Goal: Task Accomplishment & Management: Use online tool/utility

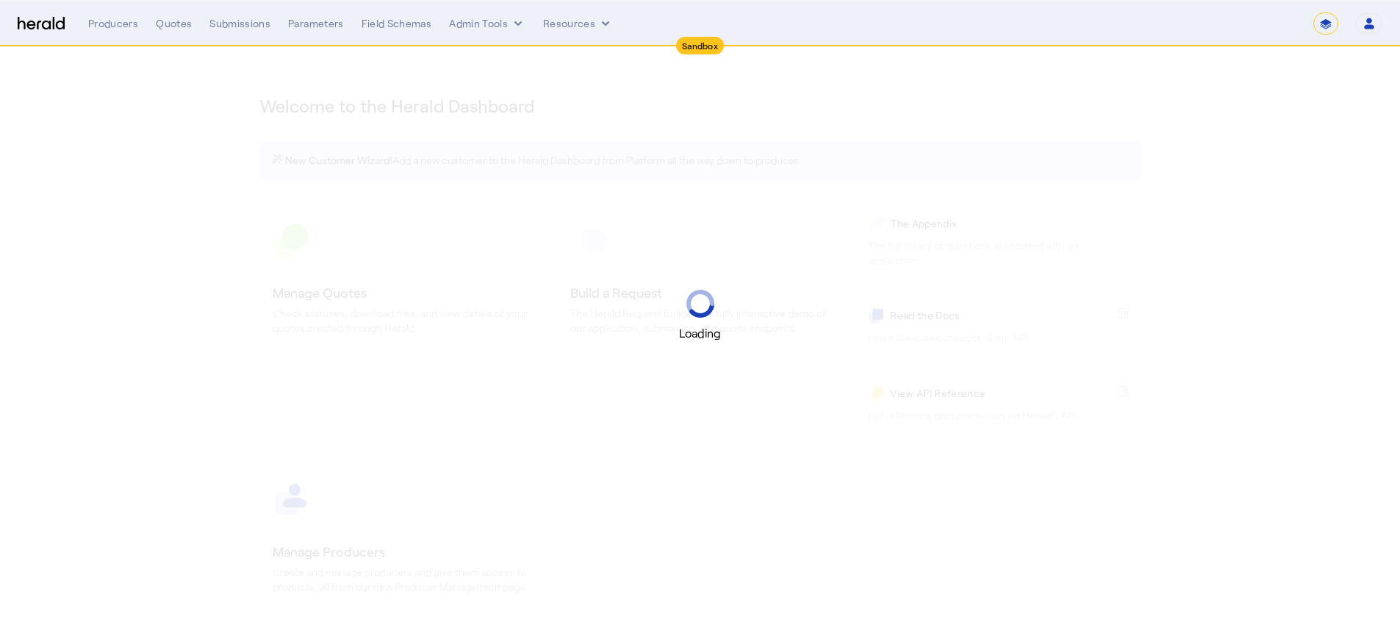
select select "*******"
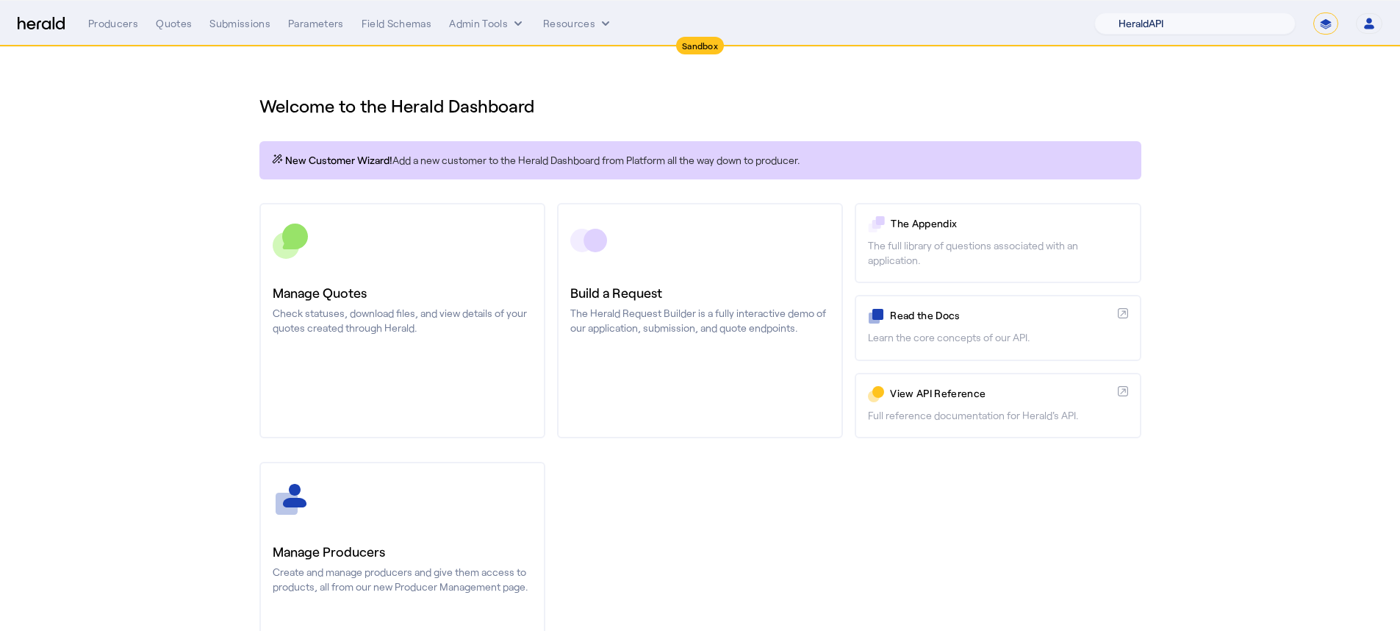
click at [1212, 20] on select "1Fort Acrisure Acturis Affinity Advisors Affinity Risk Agentero AmWins Anzen Ao…" at bounding box center [1194, 23] width 201 height 22
select select "pfm_1vyo_affinityrisk"
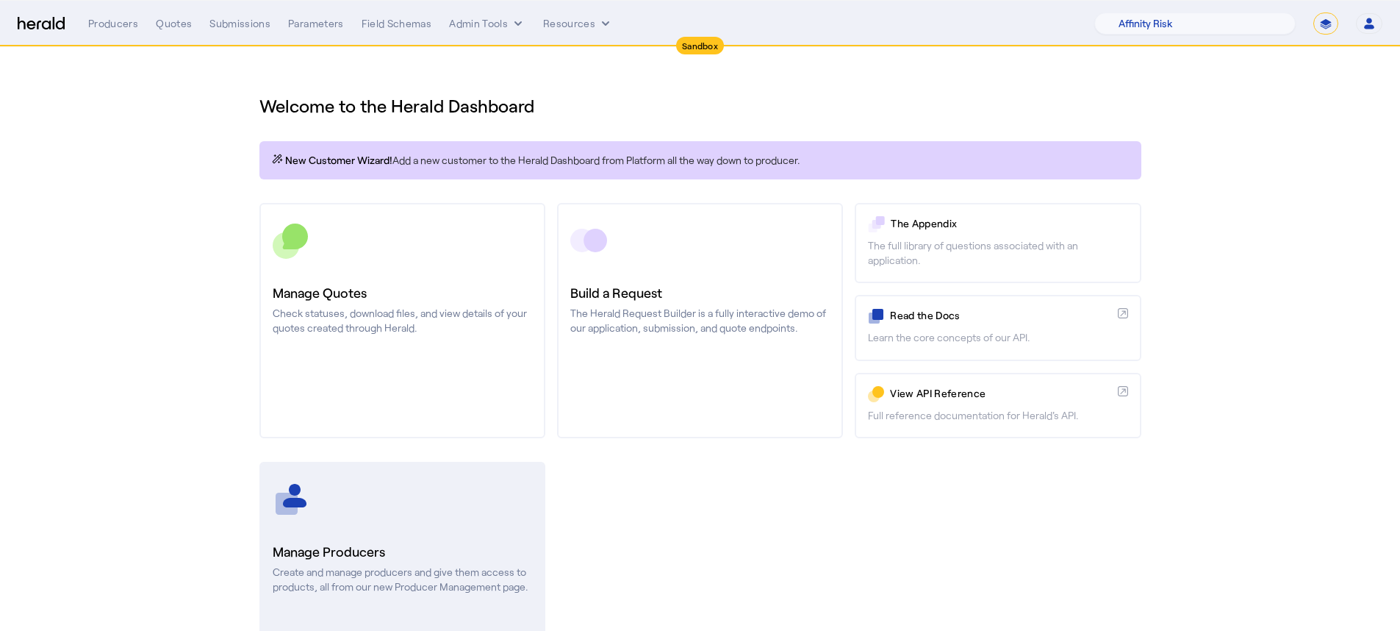
click at [292, 587] on p "Create and manage producers and give them access to products, all from our new …" at bounding box center [402, 578] width 259 height 29
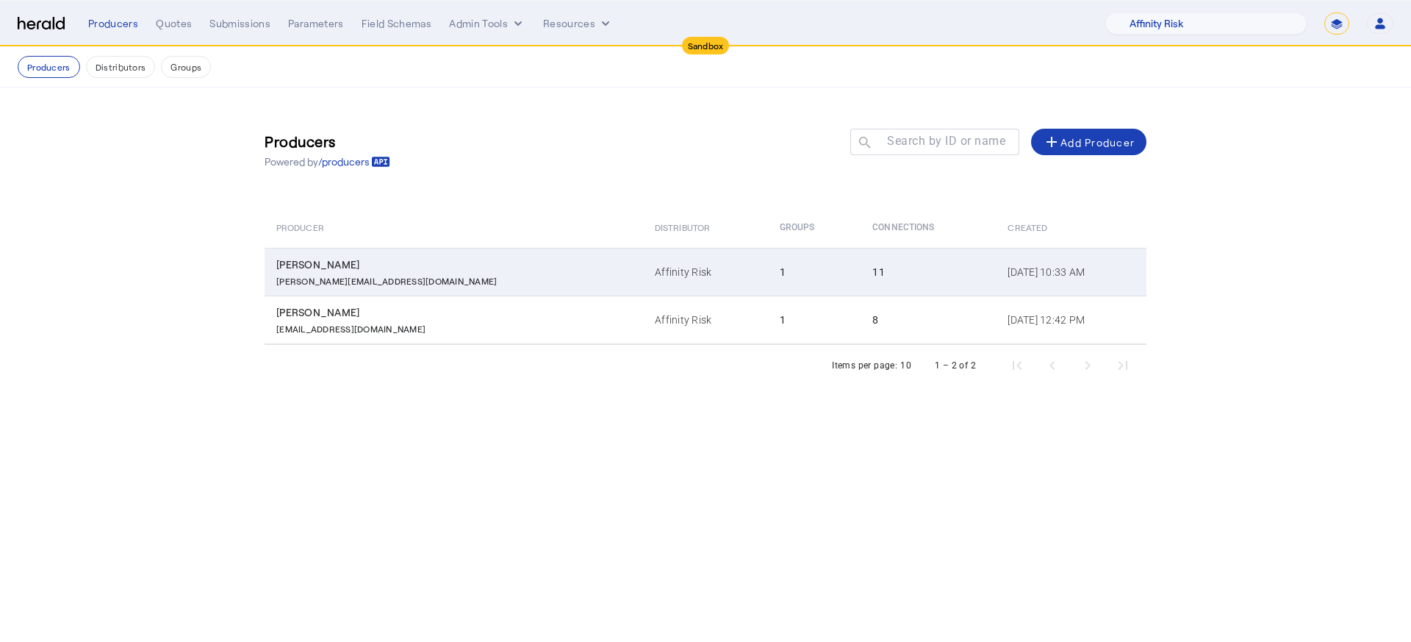
click at [643, 285] on td "Affinity Risk" at bounding box center [705, 272] width 125 height 48
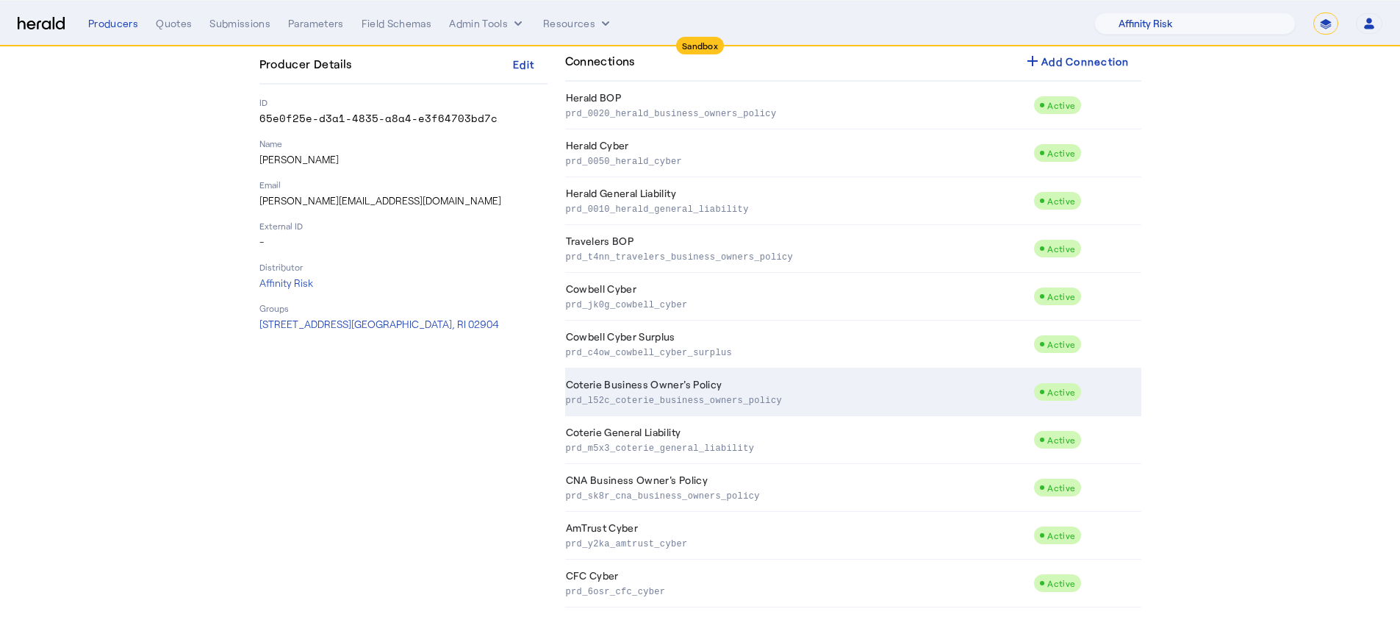
scroll to position [151, 0]
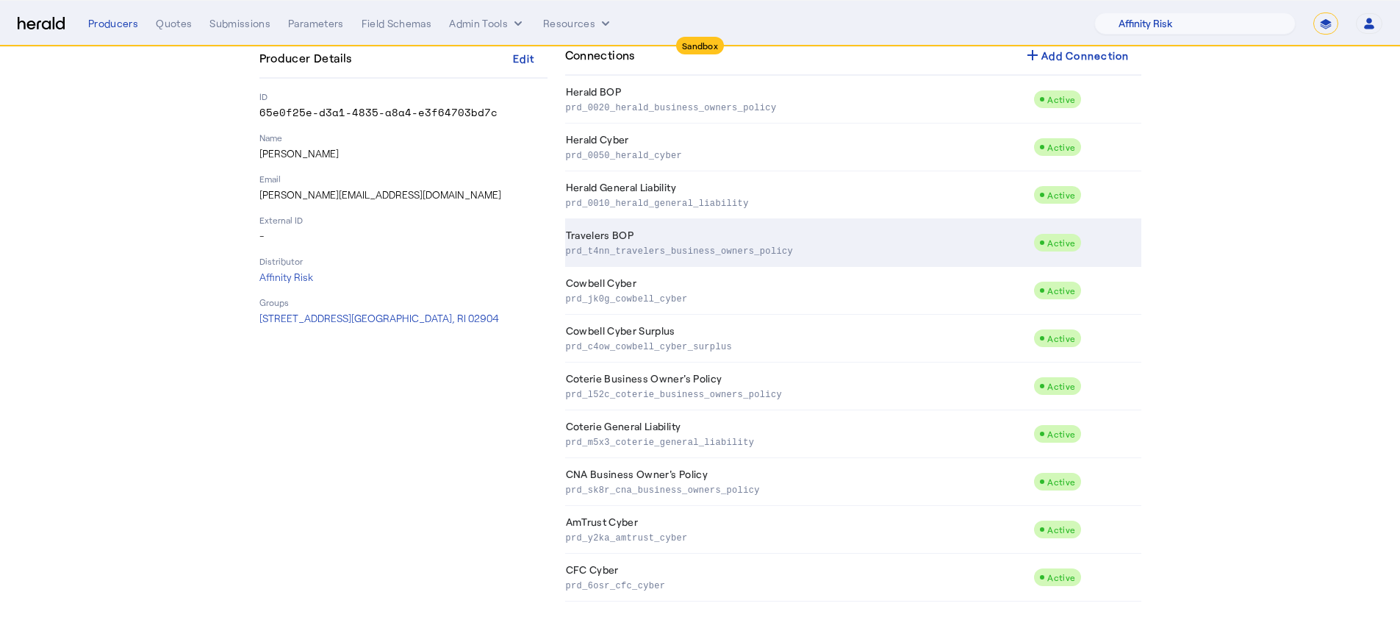
click at [645, 252] on p "prd_t4nn_travelers_business_owners_policy" at bounding box center [797, 250] width 462 height 15
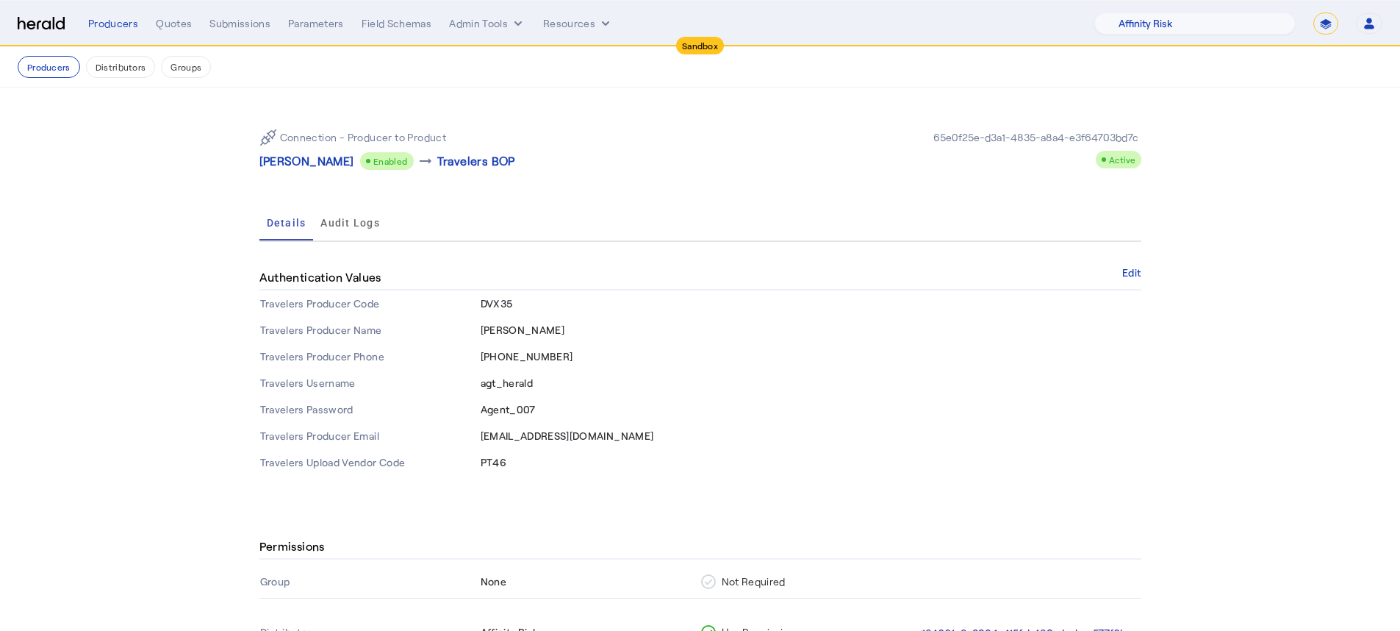
click at [491, 462] on span "PT46" at bounding box center [494, 462] width 26 height 12
click at [1141, 272] on button "Edit" at bounding box center [1131, 272] width 18 height 9
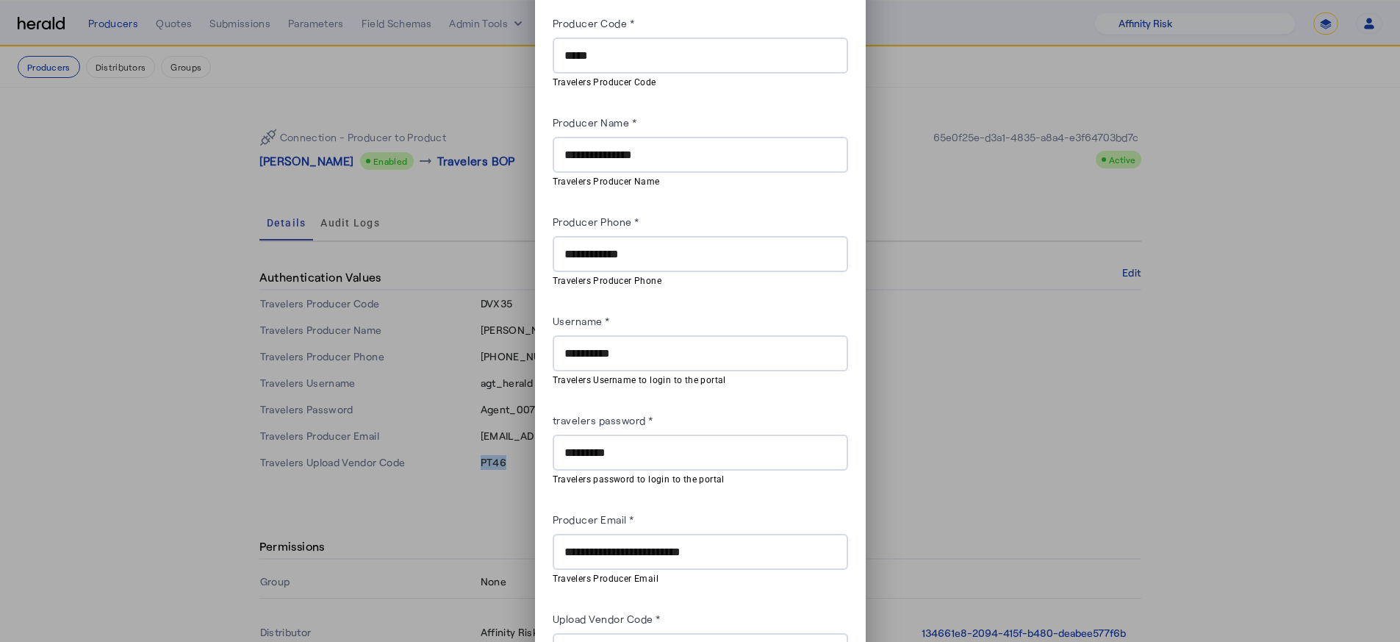
scroll to position [73, 0]
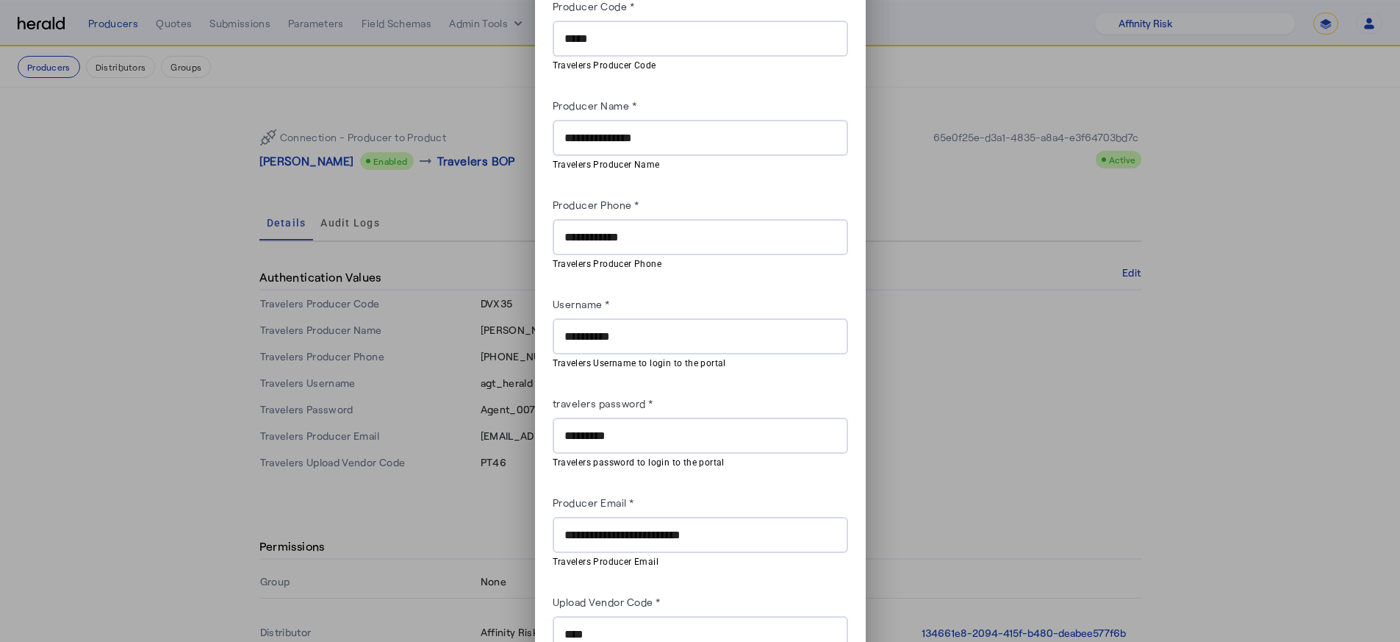
click at [573, 31] on input "*****" at bounding box center [700, 39] width 272 height 18
paste input "*"
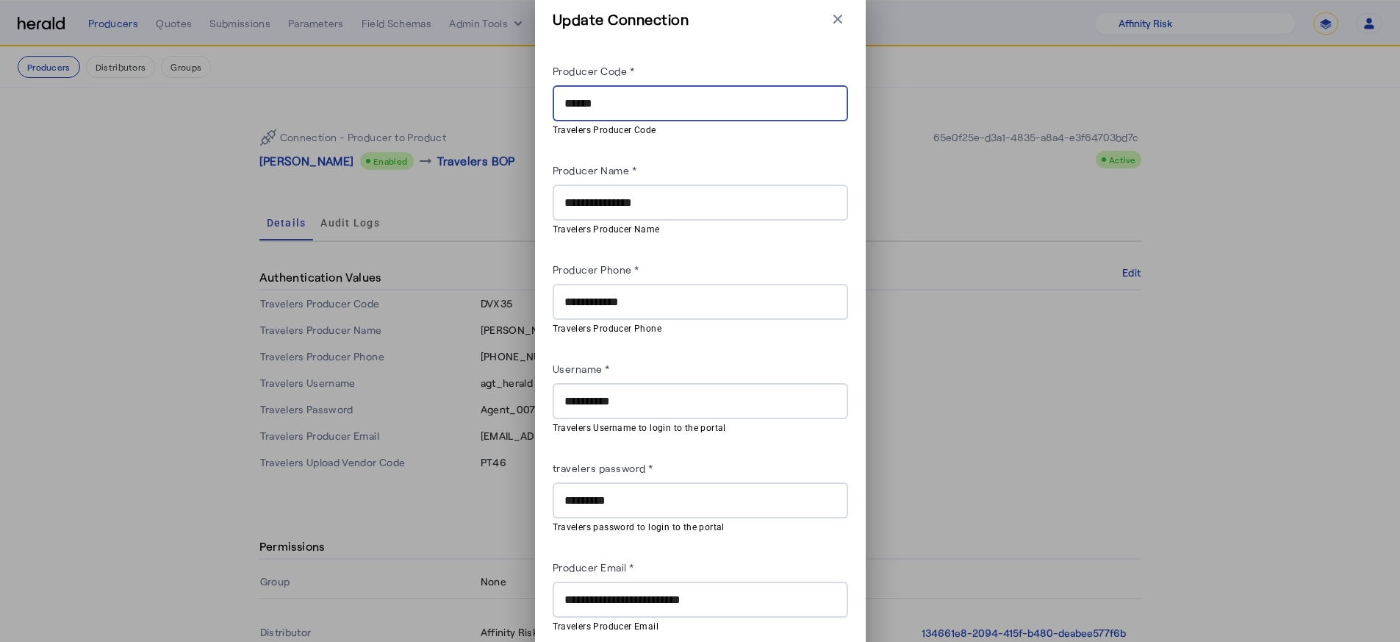
scroll to position [0, 0]
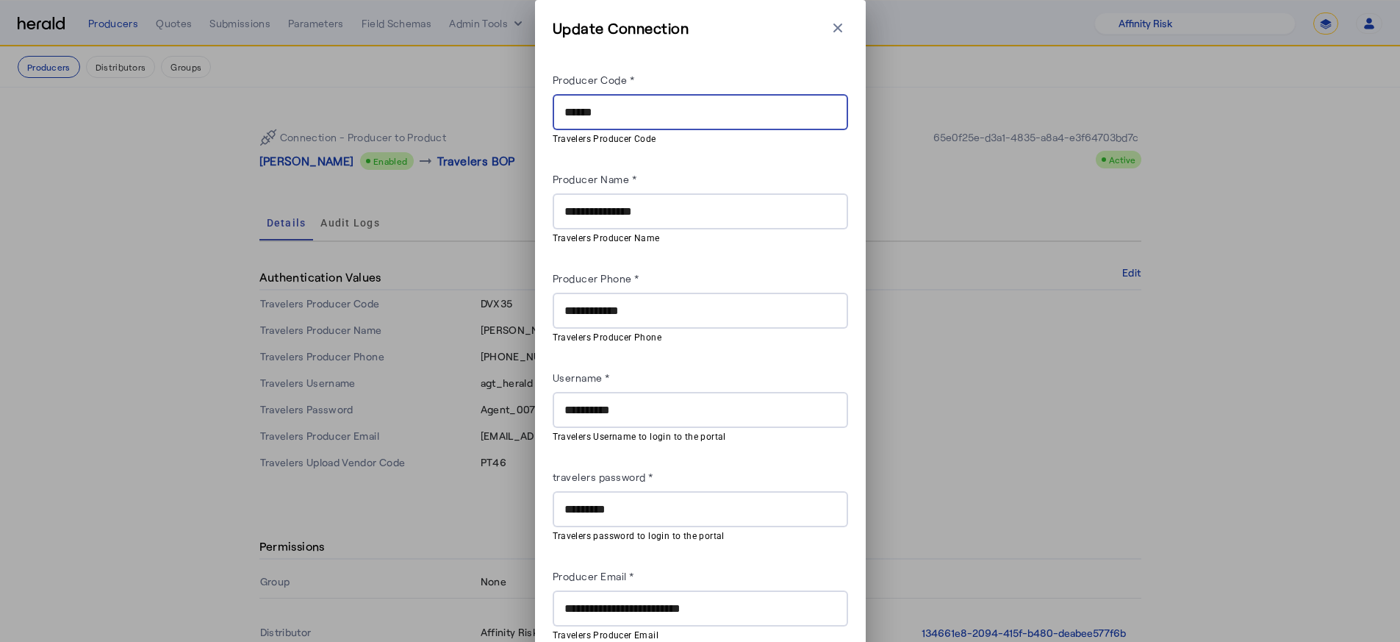
type input "******"
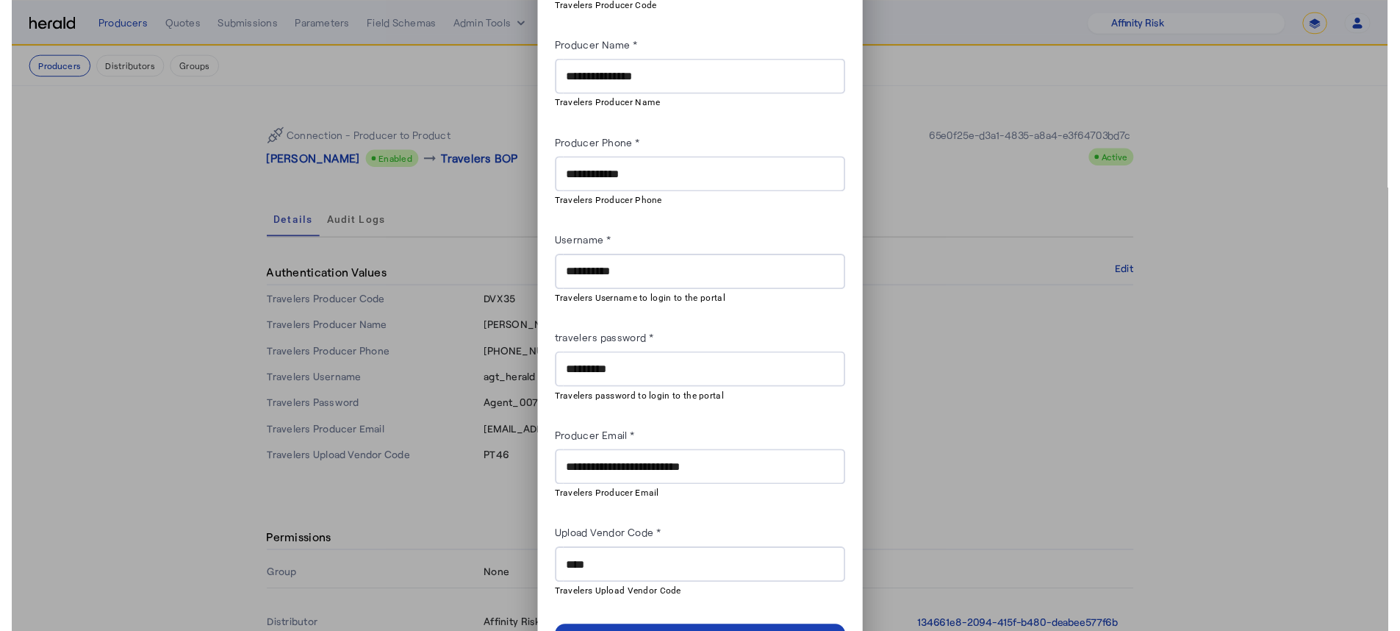
scroll to position [159, 0]
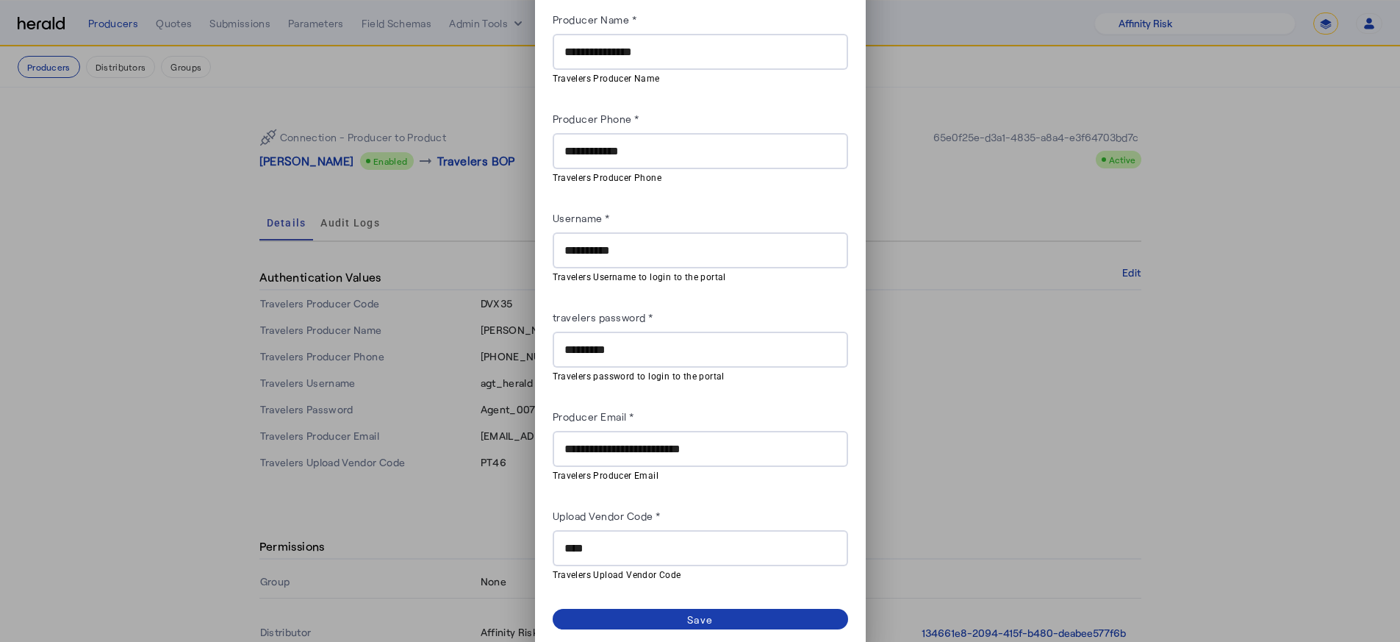
click at [796, 616] on span at bounding box center [700, 618] width 295 height 21
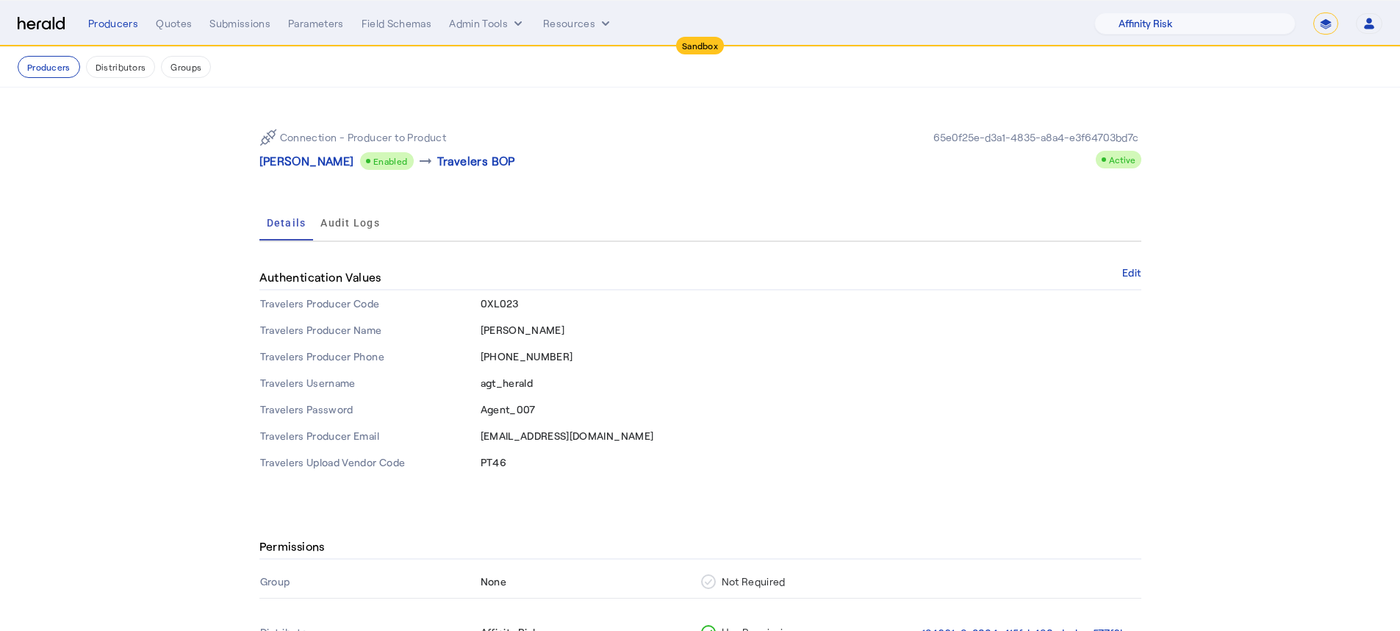
click at [530, 408] on span "Agent_007" at bounding box center [508, 409] width 55 height 12
click at [762, 390] on td "agt_herald" at bounding box center [810, 383] width 661 height 26
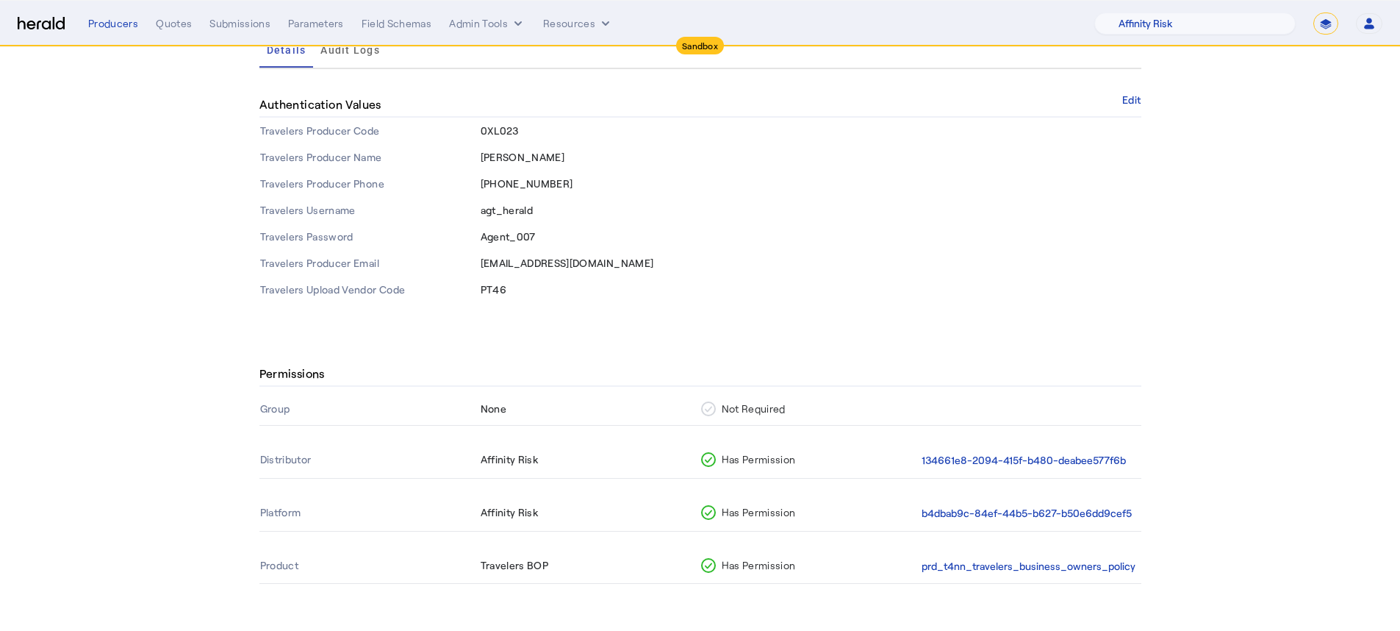
click at [192, 11] on nav "Sandbox Menu Producers Quotes Submissions Parameters Field Schemas Admin Tools …" at bounding box center [700, 24] width 1400 height 46
click at [179, 20] on div "Quotes" at bounding box center [174, 23] width 36 height 15
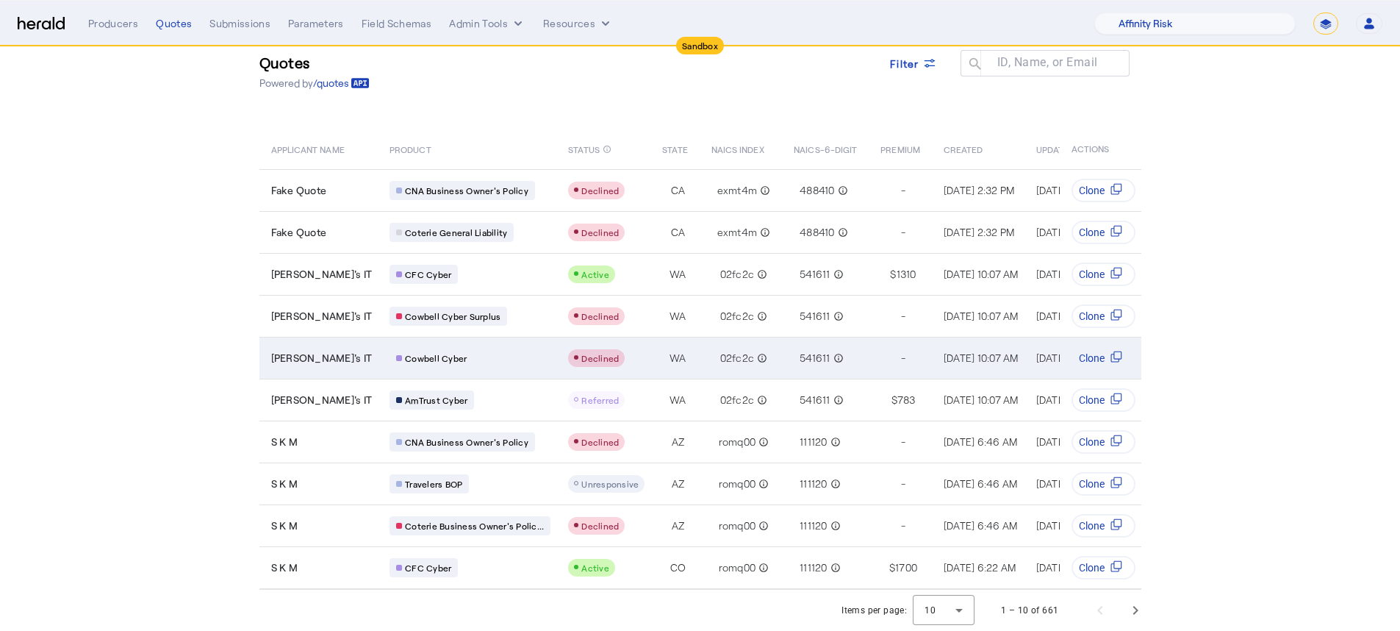
scroll to position [49, 0]
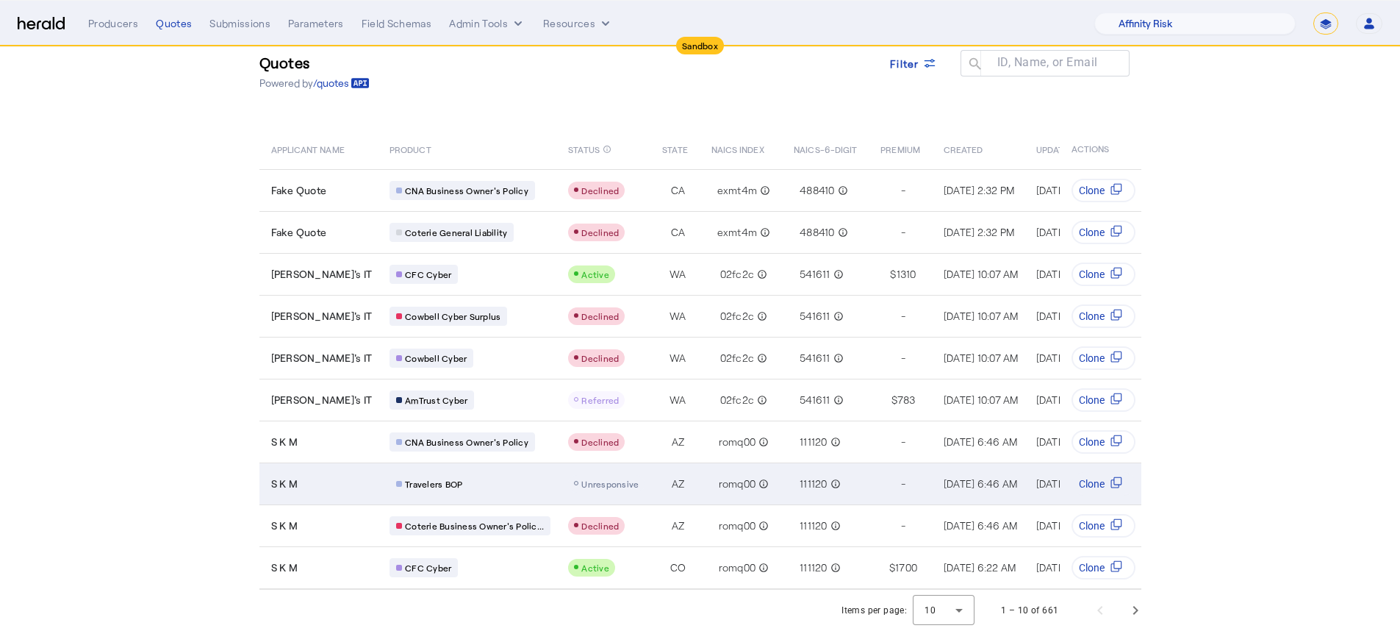
click at [586, 478] on span "Unresponsive" at bounding box center [609, 483] width 57 height 10
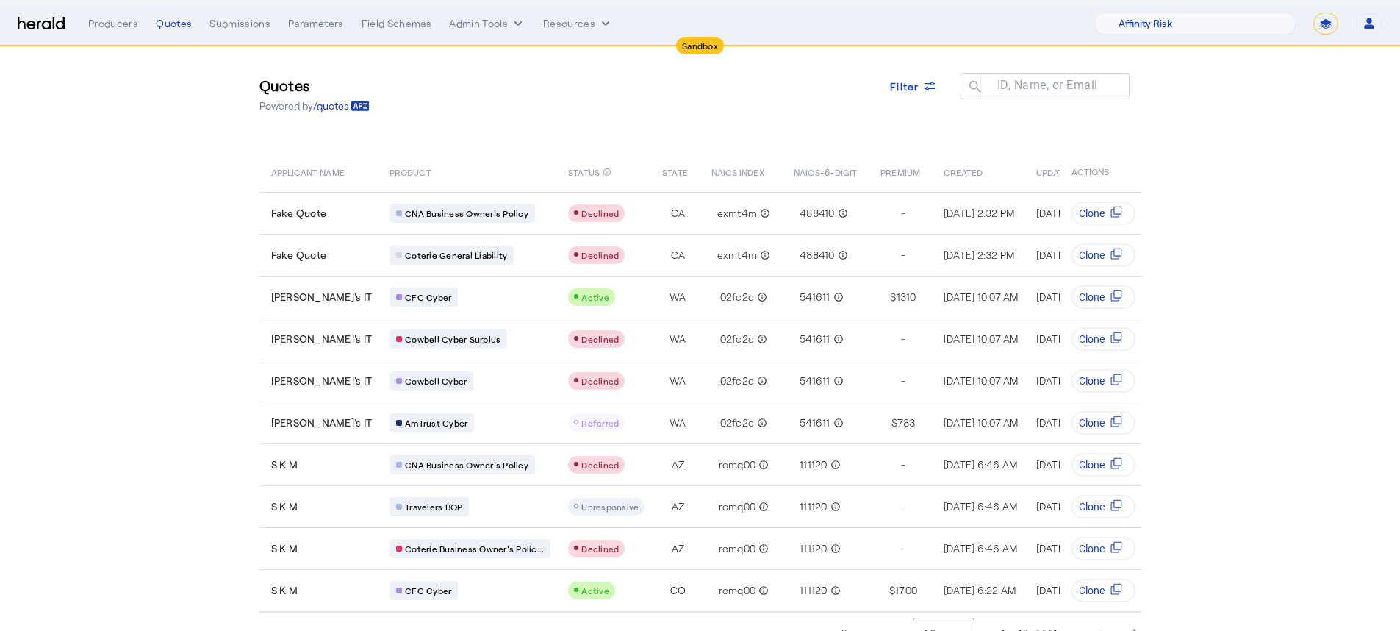
scroll to position [0, 0]
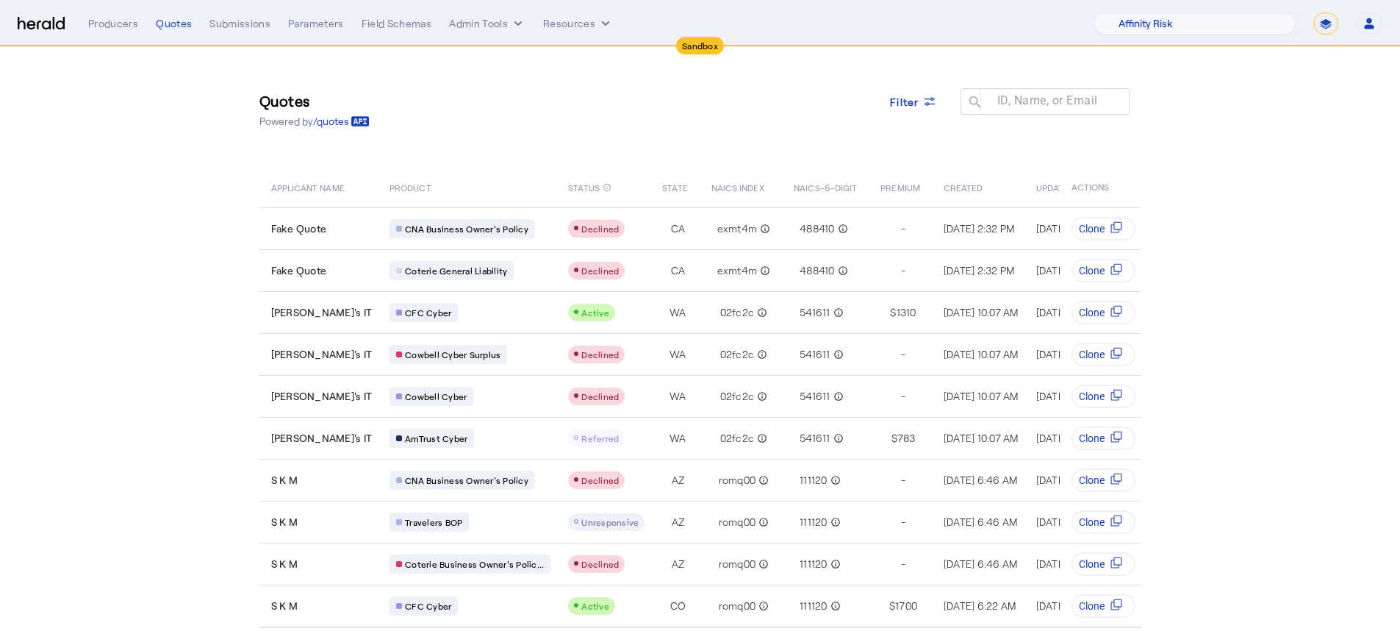
click at [126, 35] on nav "Sandbox Menu Producers Quotes Submissions Parameters Field Schemas Admin Tools …" at bounding box center [700, 24] width 1400 height 46
click at [68, 26] on div "Menu Producers Quotes Submissions Parameters Field Schemas Admin Tools Resource…" at bounding box center [700, 23] width 1365 height 22
click at [62, 26] on img at bounding box center [41, 24] width 47 height 14
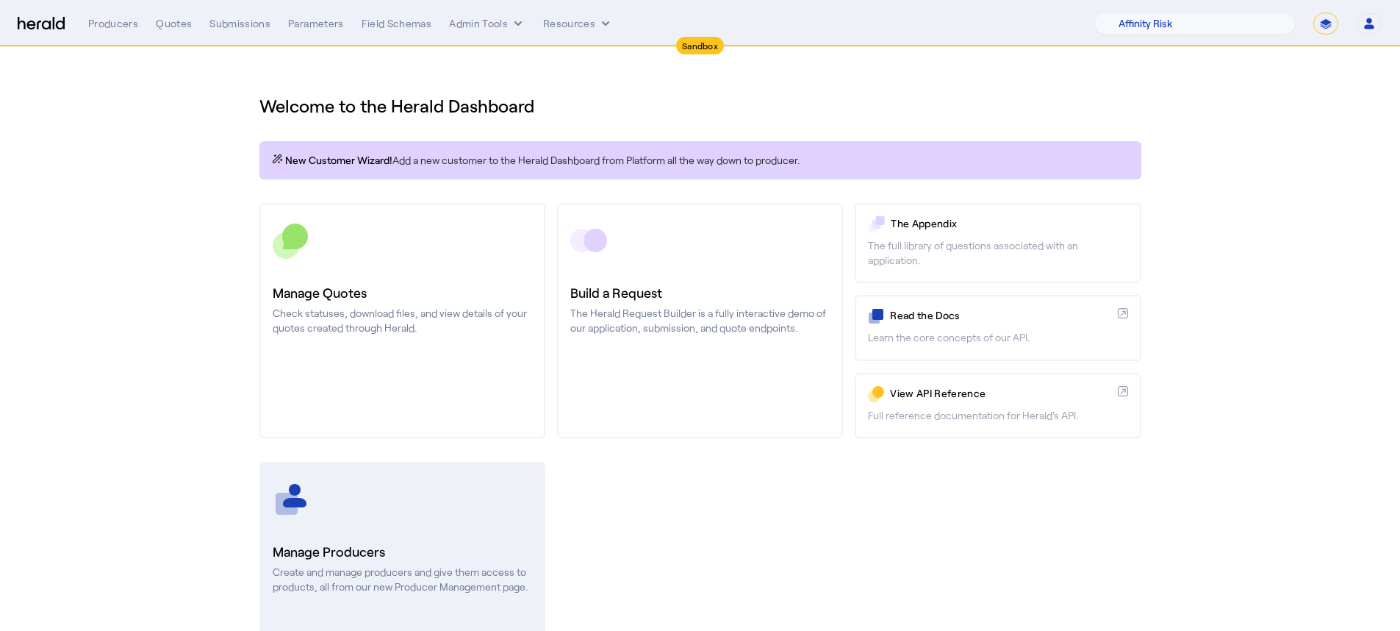
click at [401, 500] on div at bounding box center [402, 499] width 259 height 37
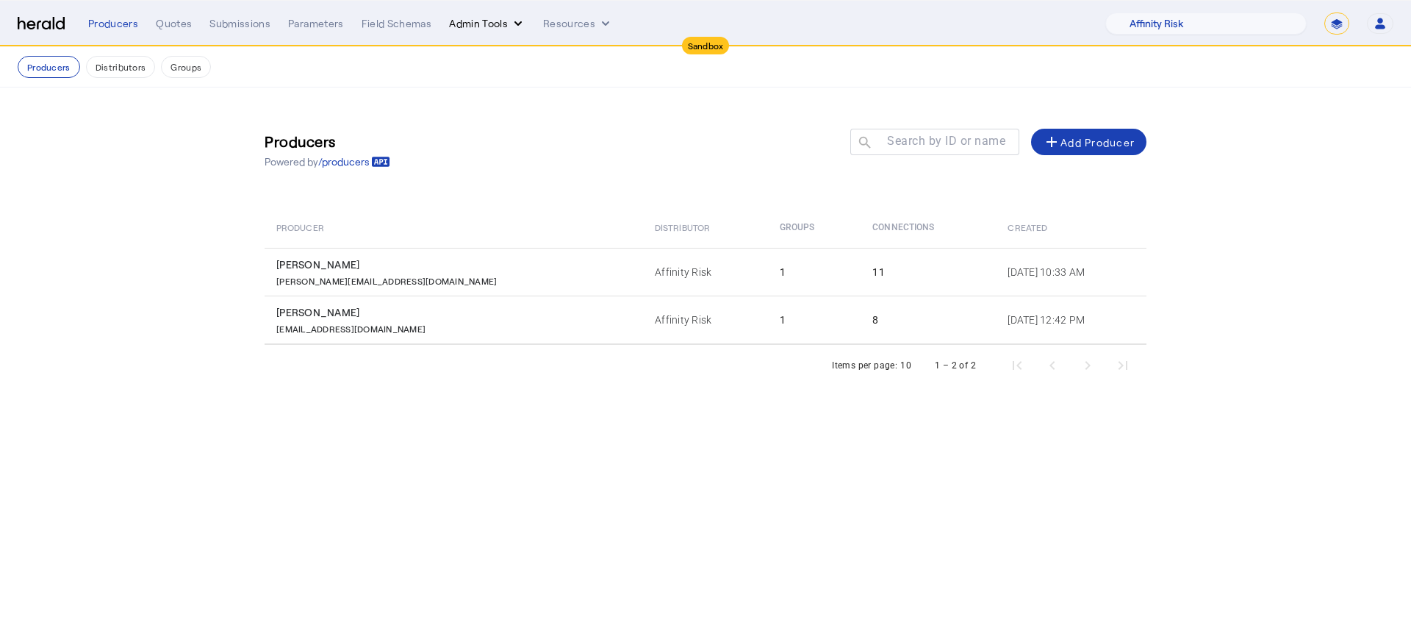
click at [481, 22] on button "Admin Tools" at bounding box center [487, 23] width 76 height 15
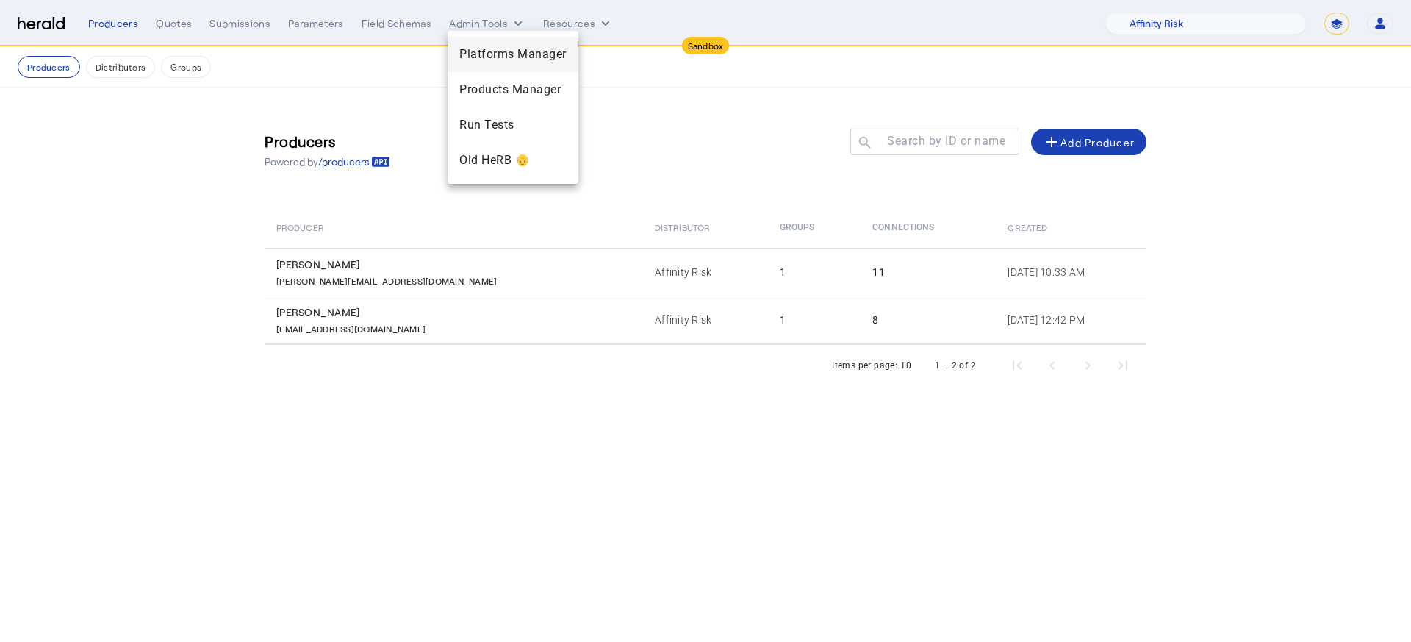
click at [486, 49] on span "Platforms Manager" at bounding box center [512, 55] width 107 height 18
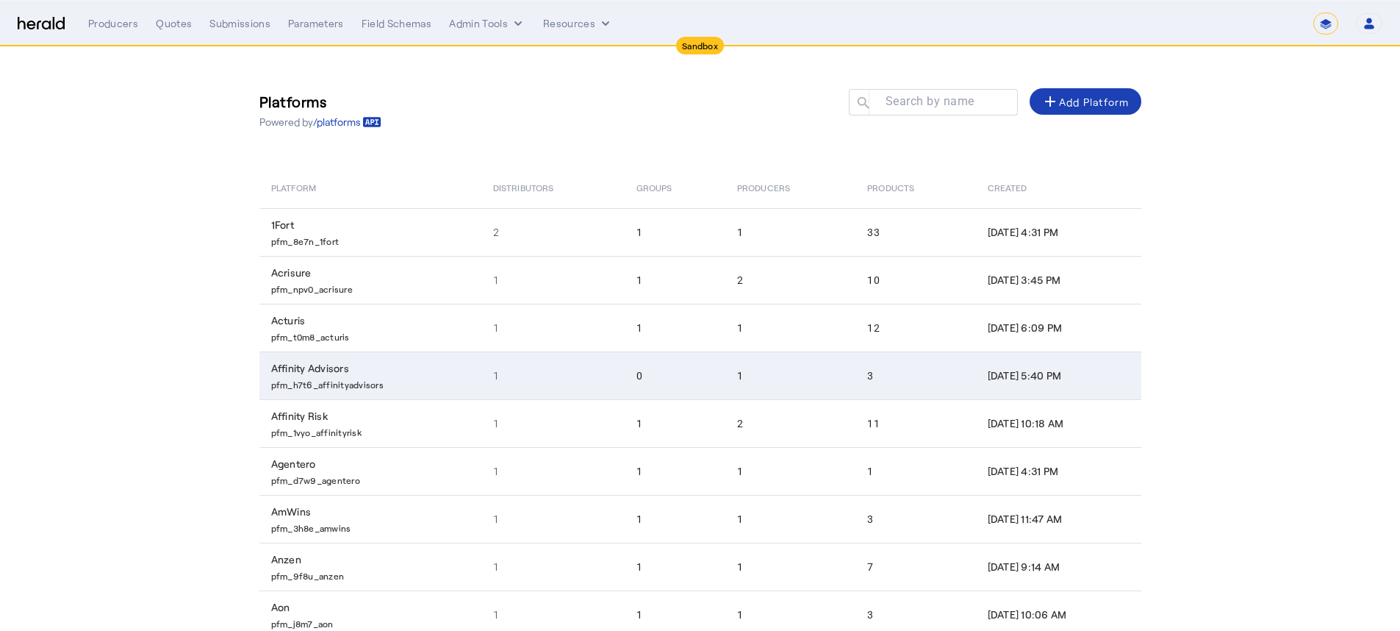
click at [586, 372] on td "1" at bounding box center [552, 375] width 143 height 48
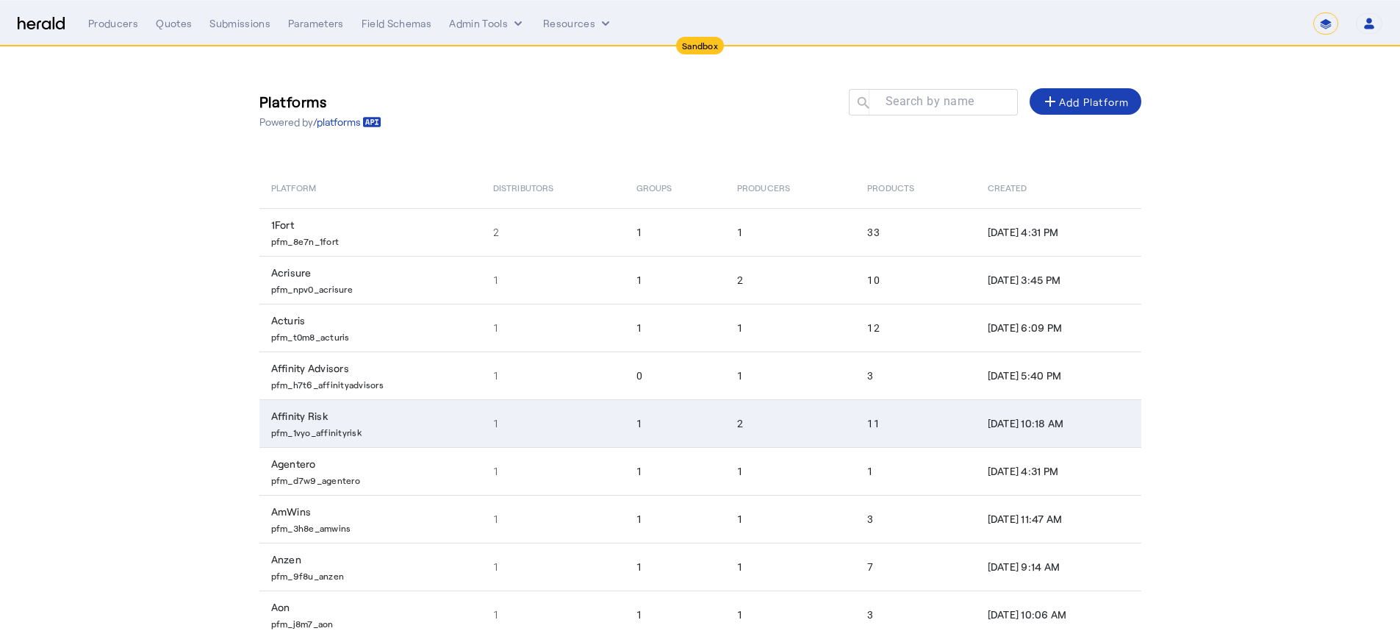
click at [528, 438] on td "1" at bounding box center [552, 423] width 143 height 48
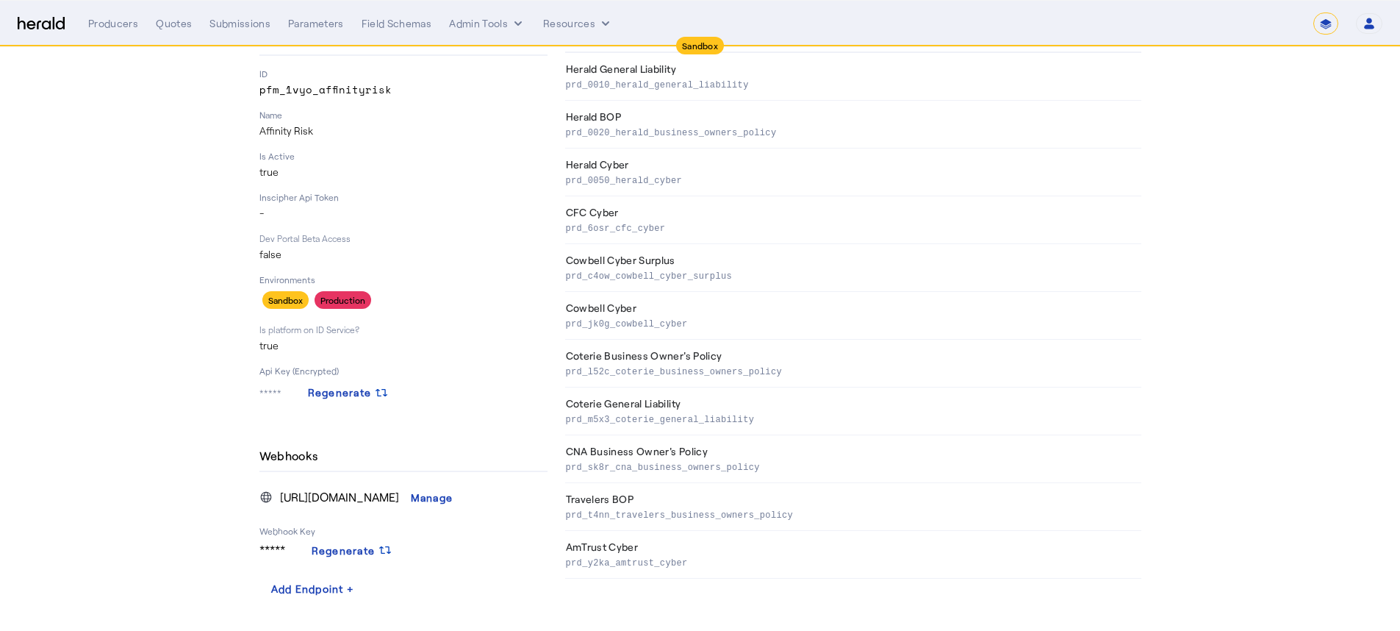
scroll to position [143, 0]
drag, startPoint x: 320, startPoint y: 486, endPoint x: 395, endPoint y: 506, distance: 78.2
click at [395, 506] on span "https://node.76east.com/api/webhooks/herald/quotes" at bounding box center [339, 497] width 119 height 18
click at [201, 512] on section "Affinity Risk Enabled pfm_1vyo_affinityrisk Platform Details Edit ID pfm_1vyo_a…" at bounding box center [700, 271] width 1400 height 717
click at [453, 489] on div "Manage" at bounding box center [432, 496] width 43 height 15
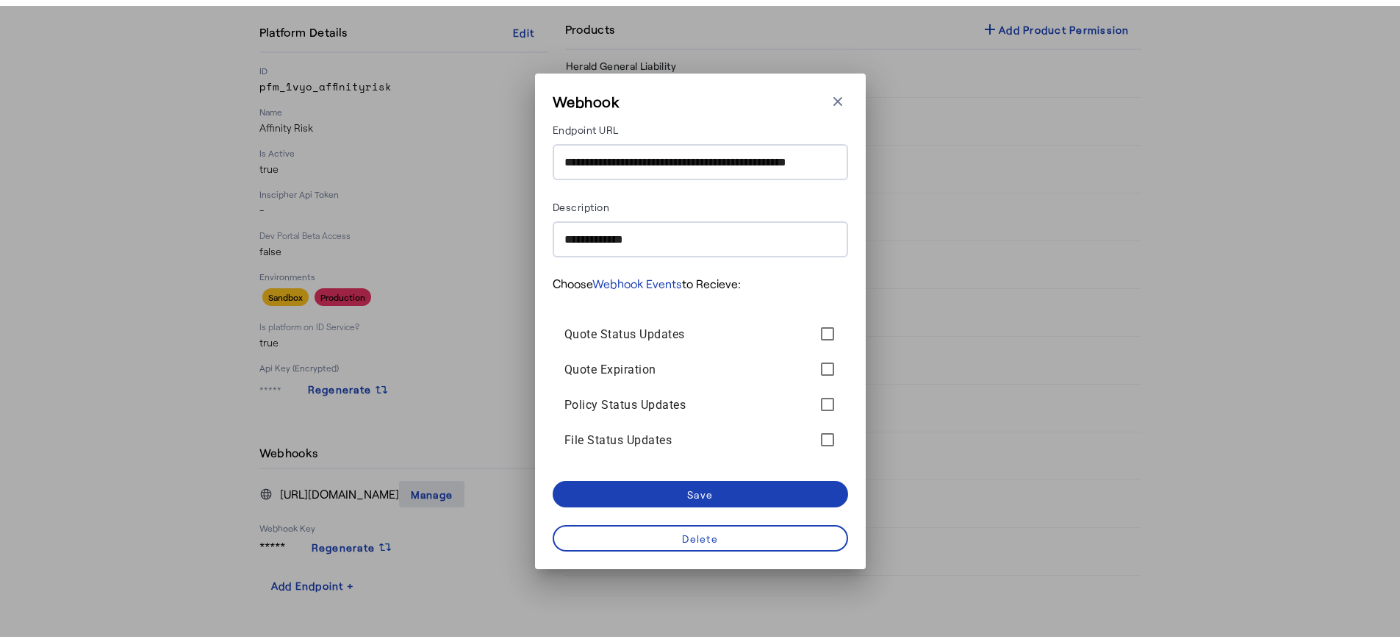
scroll to position [0, 0]
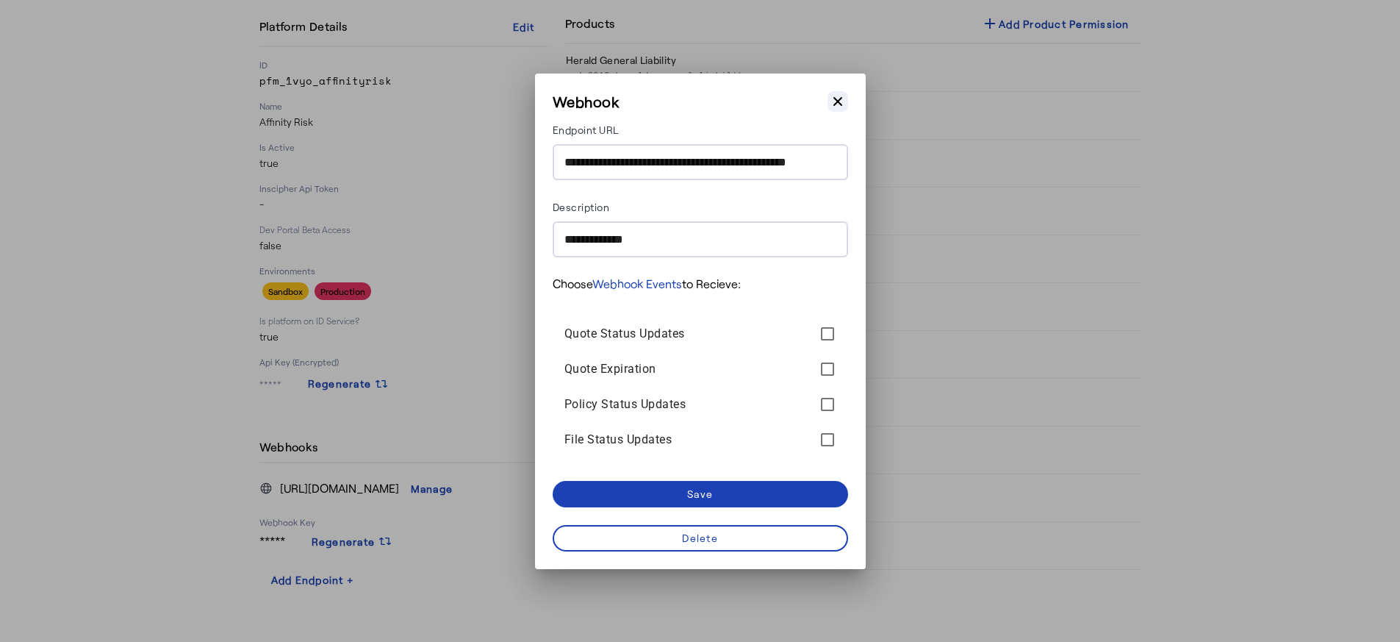
click at [843, 99] on icon "button" at bounding box center [837, 101] width 15 height 15
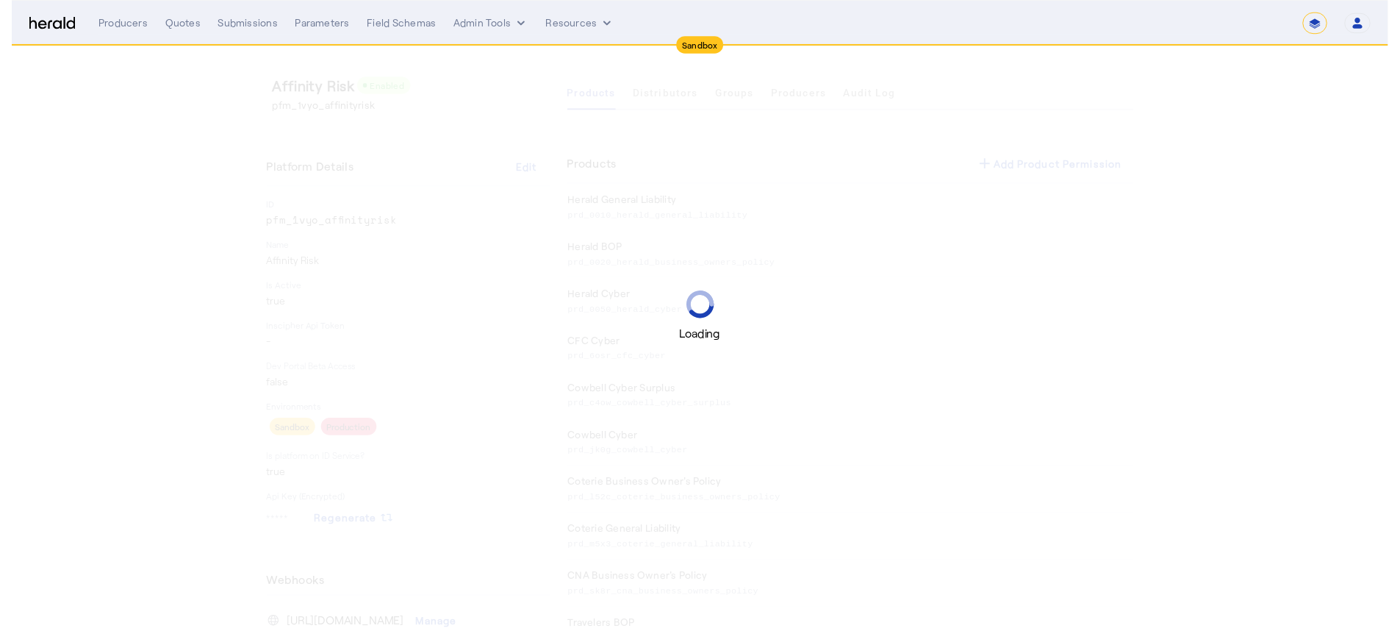
scroll to position [143, 0]
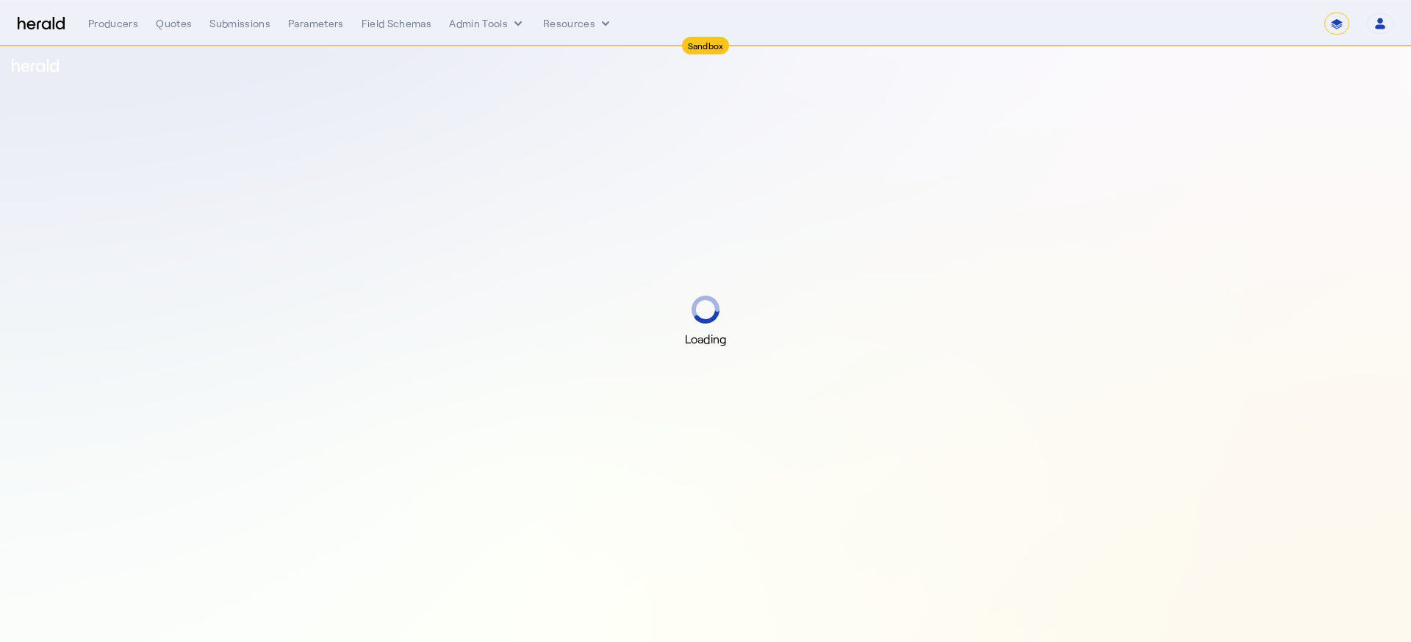
select select "*******"
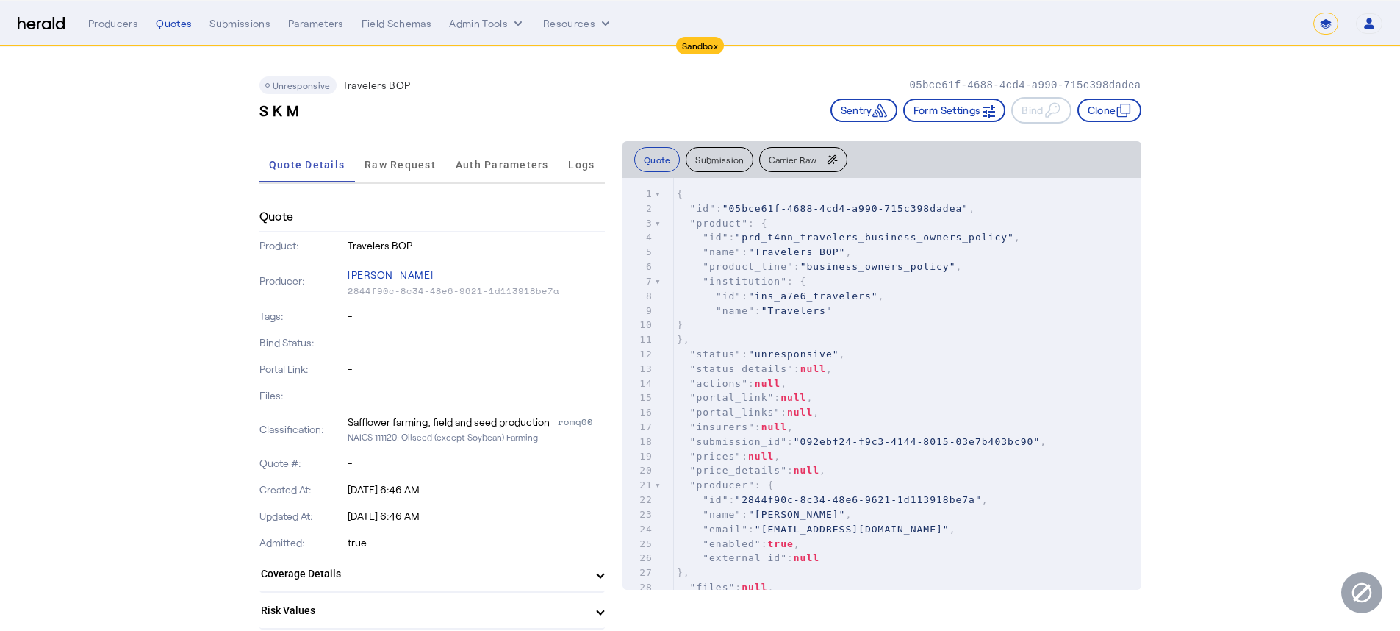
click at [803, 161] on span "Carrier Raw" at bounding box center [793, 159] width 48 height 9
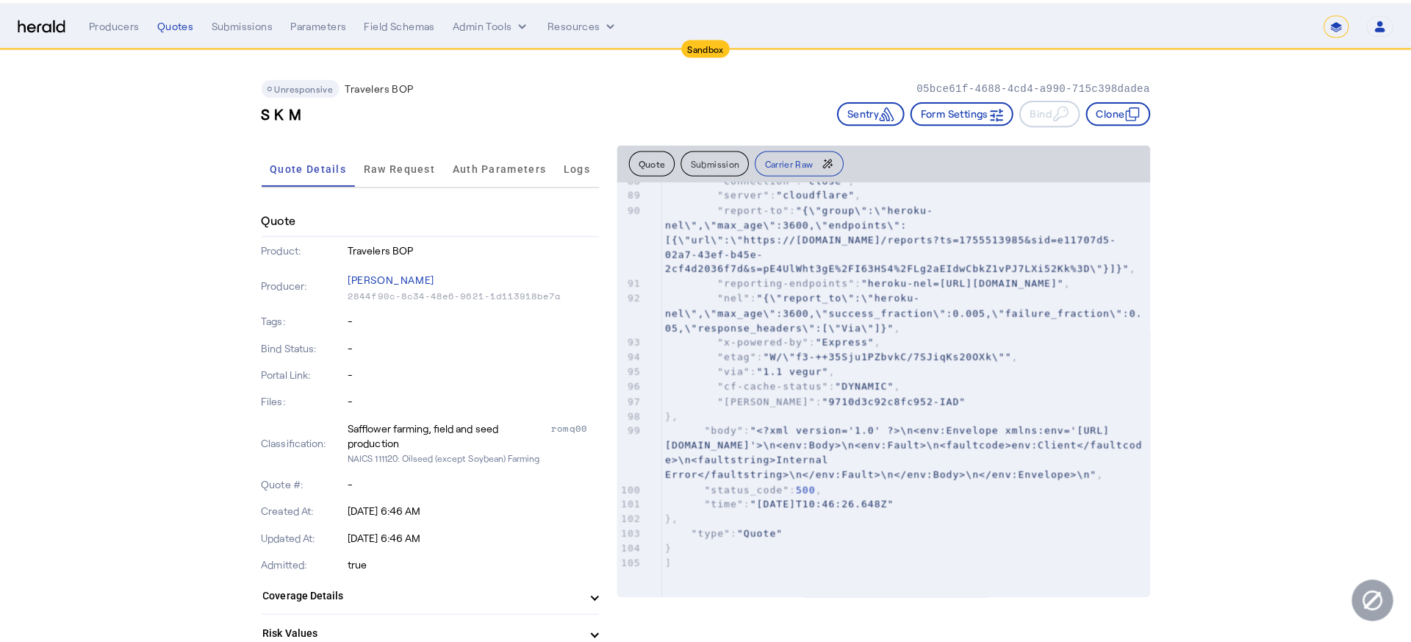
scroll to position [1309, 0]
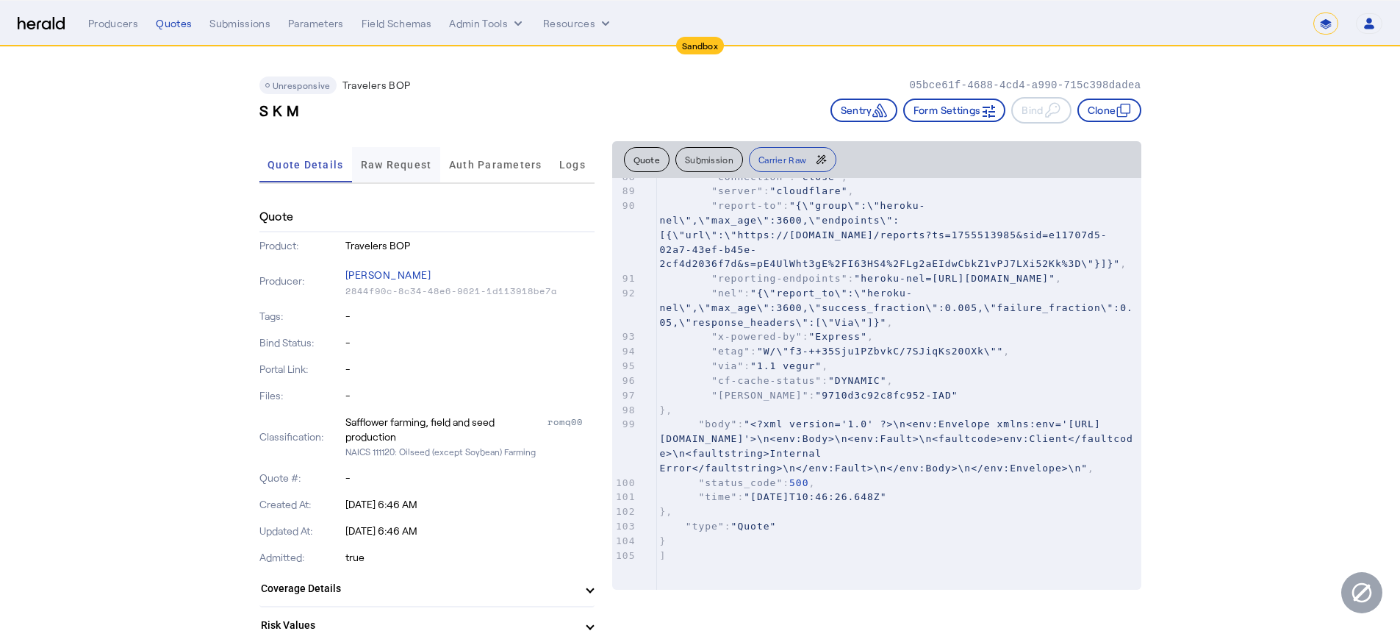
click at [378, 161] on span "Raw Request" at bounding box center [396, 164] width 71 height 10
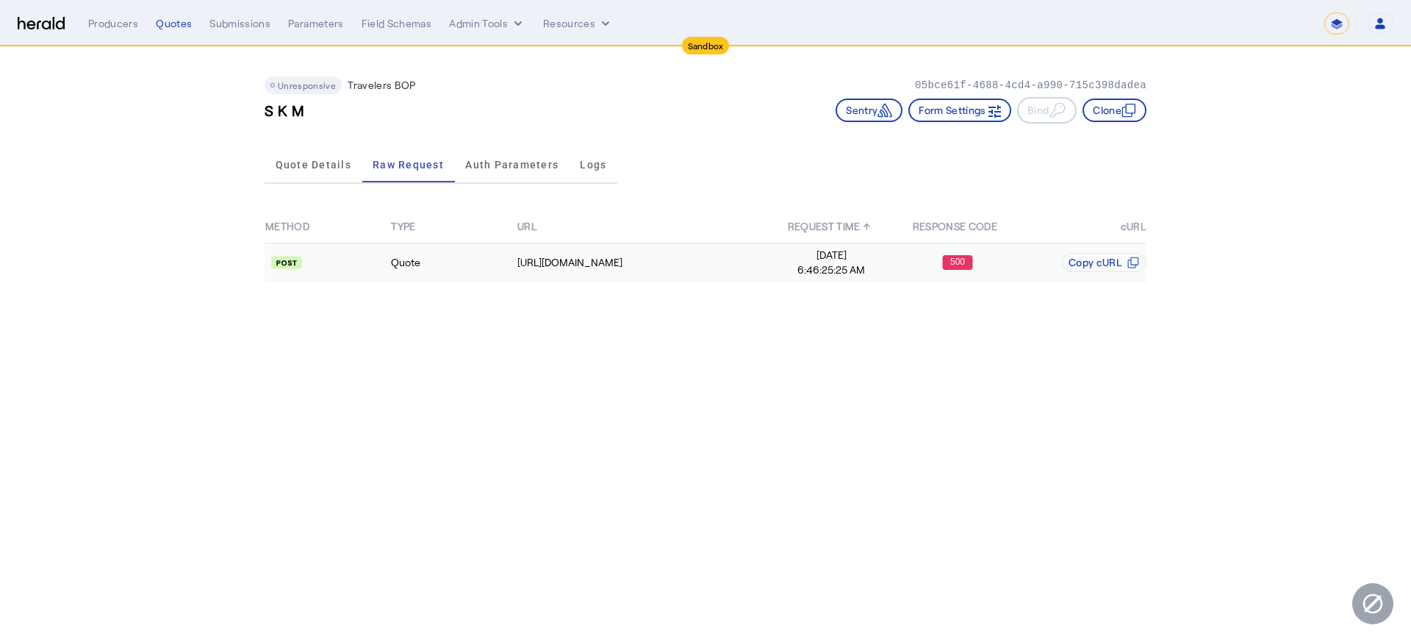
click at [818, 260] on span "[DATE]" at bounding box center [831, 255] width 124 height 15
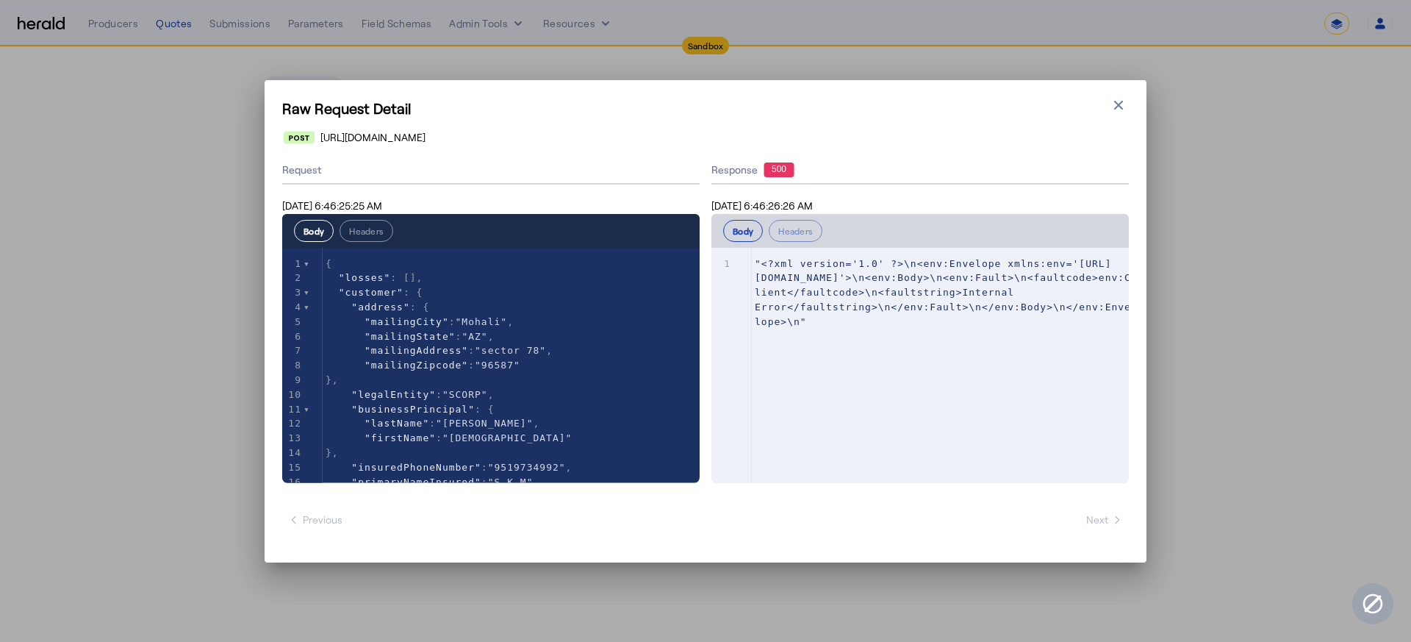
drag, startPoint x: 747, startPoint y: 260, endPoint x: 808, endPoint y: 362, distance: 118.0
click at [808, 362] on div "xxxxxxxxxx 1 1 "<?xml version='1.0' ?>\n<env:Envelope xmlns:env='[URL][DOMAIN_N…" at bounding box center [938, 384] width 454 height 272
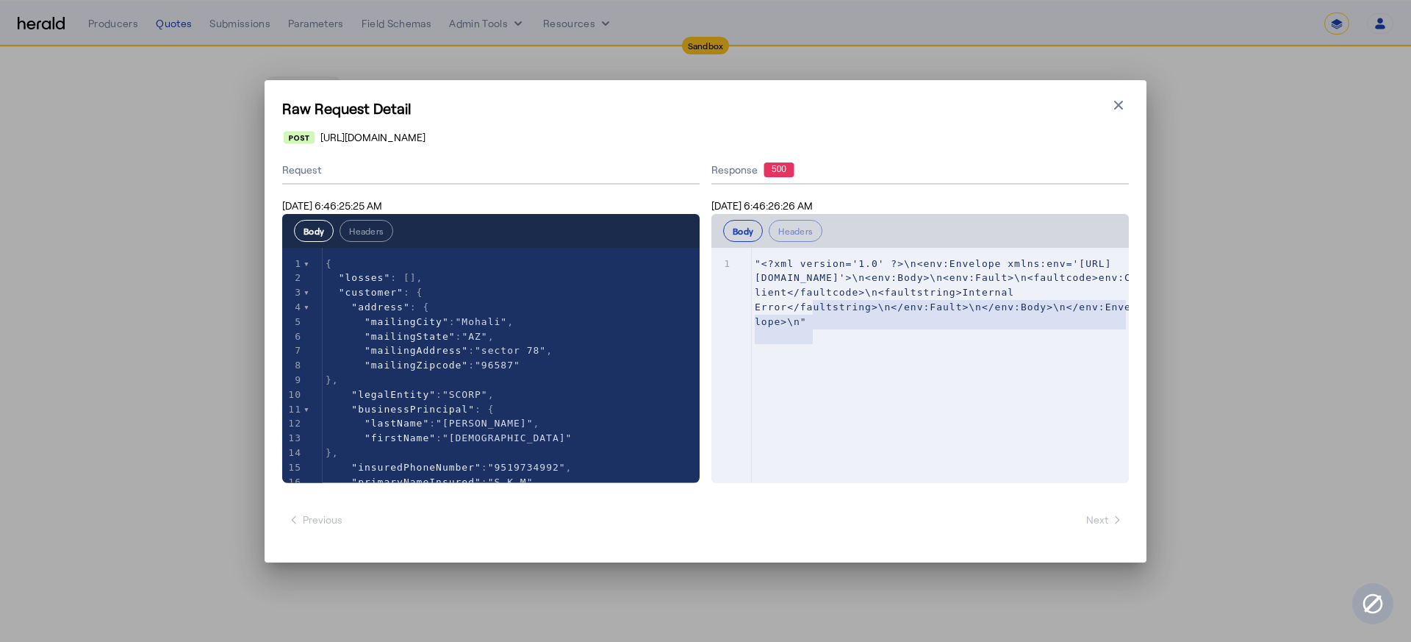
type textarea "**********"
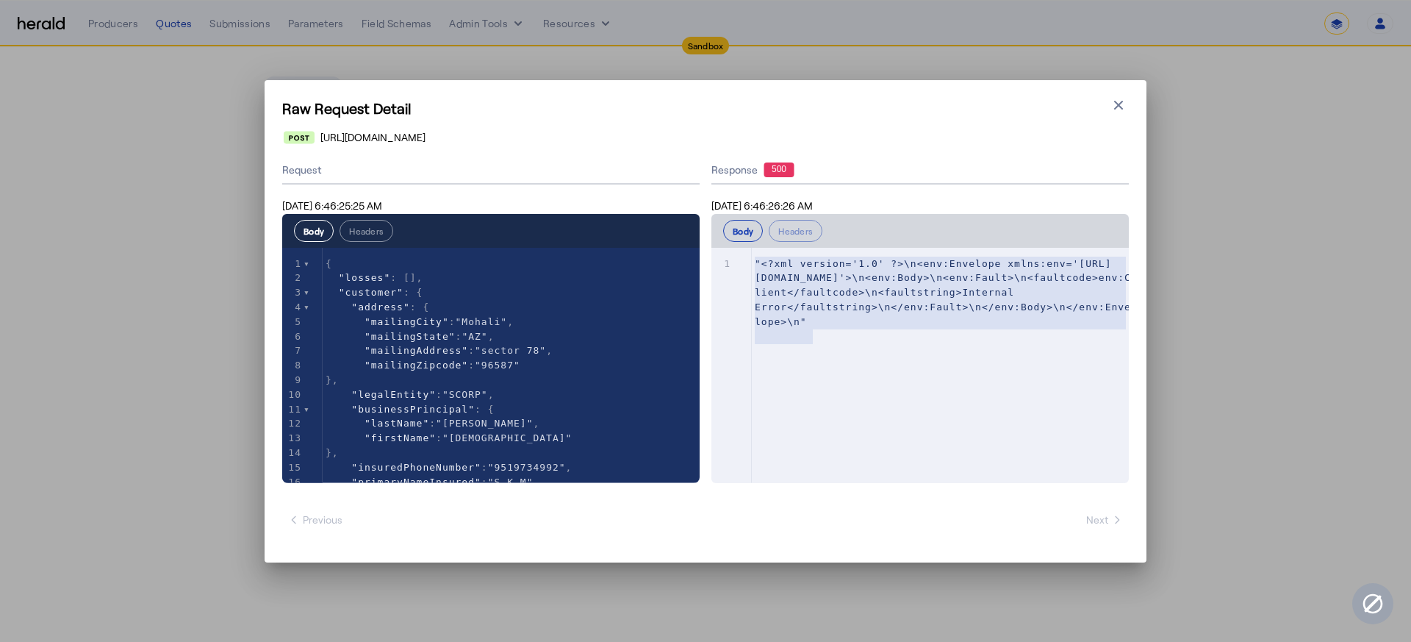
drag, startPoint x: 832, startPoint y: 332, endPoint x: 736, endPoint y: 254, distance: 124.3
click at [736, 254] on div "x 1 "<?xml version='1.0' ?>\n<env:Envelope xmlns:env='[URL][DOMAIN_NAME]'>\n<en…" at bounding box center [938, 384] width 454 height 272
